Goal: Task Accomplishment & Management: Manage account settings

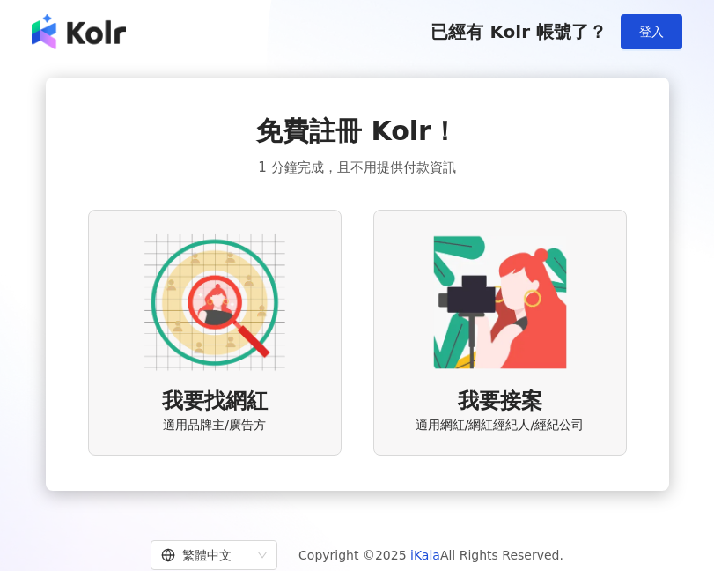
click at [227, 295] on img at bounding box center [214, 302] width 141 height 141
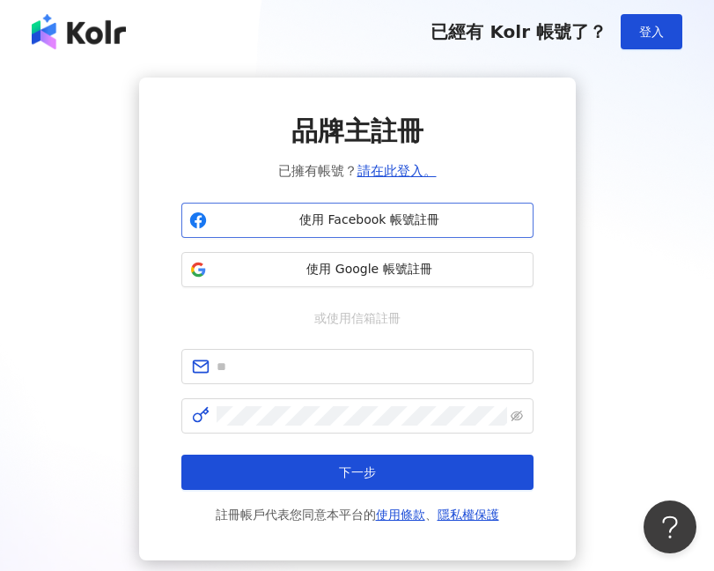
click at [312, 230] on button "使用 Facebook 帳號註冊" at bounding box center [357, 220] width 352 height 35
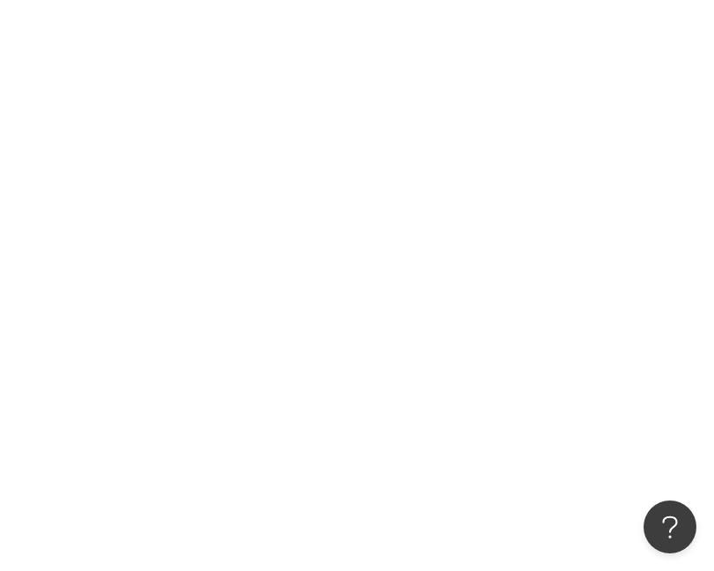
scroll to position [68, 0]
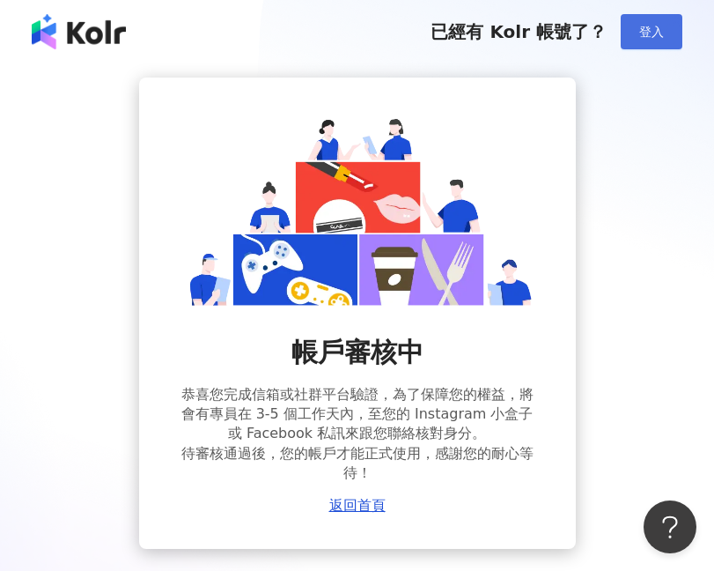
click at [653, 40] on button "登入" at bounding box center [652, 31] width 62 height 35
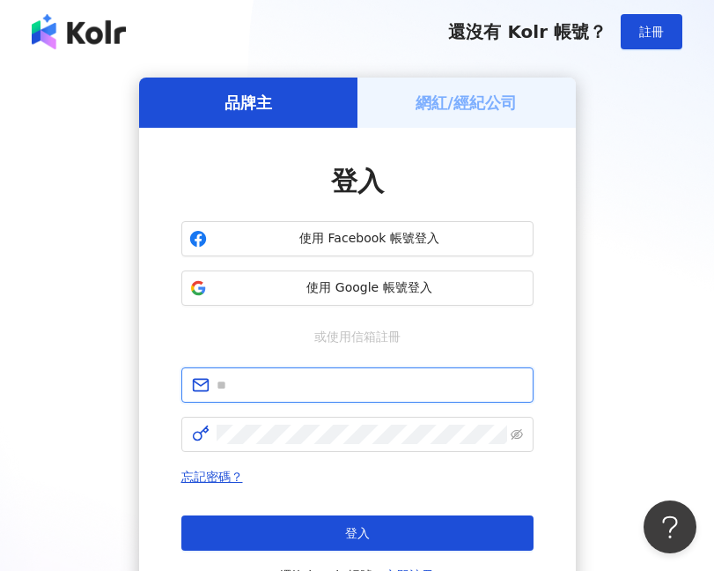
click at [347, 383] on input "text" at bounding box center [370, 384] width 306 height 19
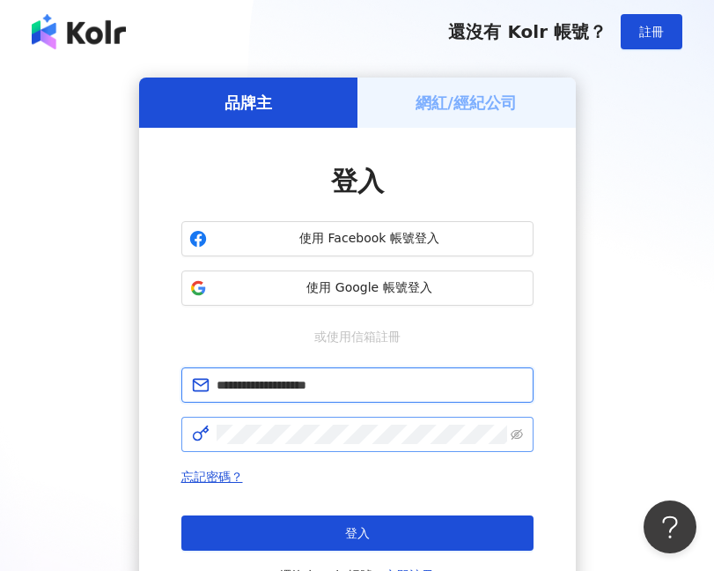
type input "**********"
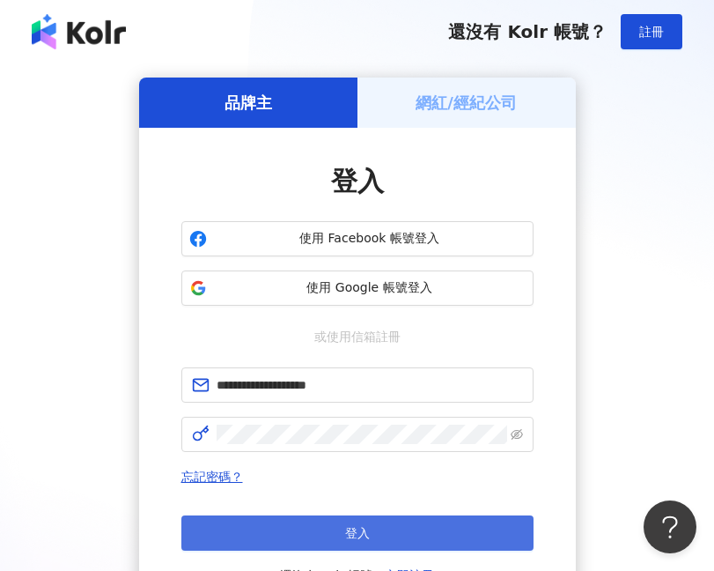
click at [395, 536] on button "登入" at bounding box center [357, 532] width 352 height 35
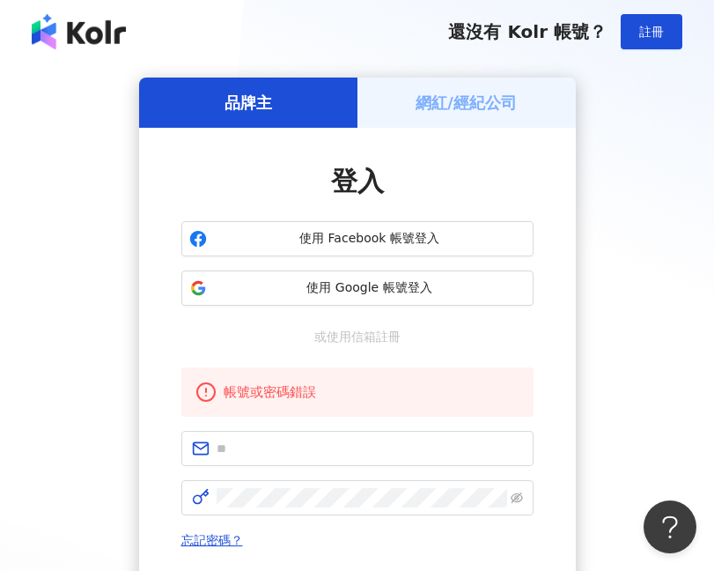
click at [626, 108] on div "品牌主 網紅/經紀公司 登入 使用 Facebook 帳號登入 使用 Google 帳號登入 或使用信箱註冊 帳號或密碼錯誤 忘記密碼？ 登入 還沒有 Kol…" at bounding box center [357, 381] width 672 height 607
